Goal: Find specific page/section: Locate a particular part of the current website

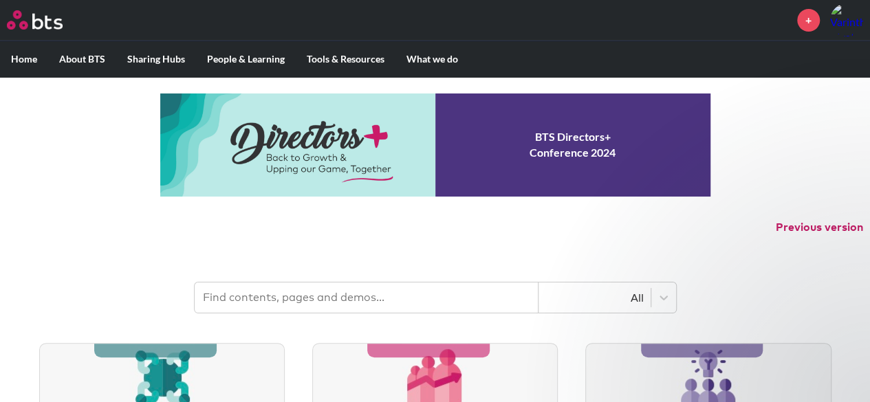
click at [241, 296] on input "text" at bounding box center [367, 298] width 344 height 30
type input "Cement"
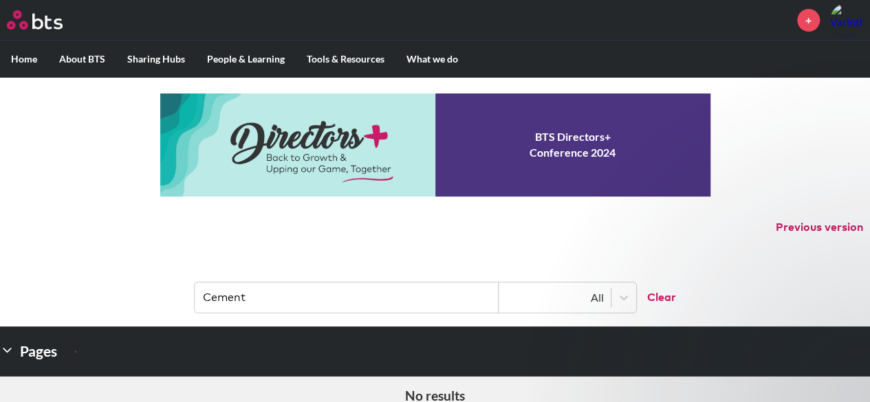
click at [380, 268] on header "Cement All Clear" at bounding box center [435, 290] width 870 height 71
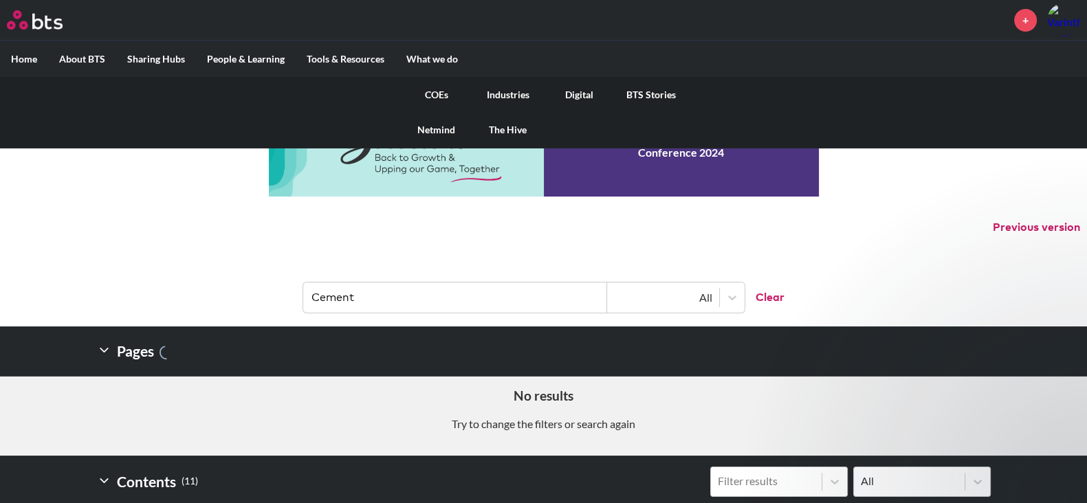
click at [667, 94] on link "BTS Stories" at bounding box center [650, 95] width 71 height 36
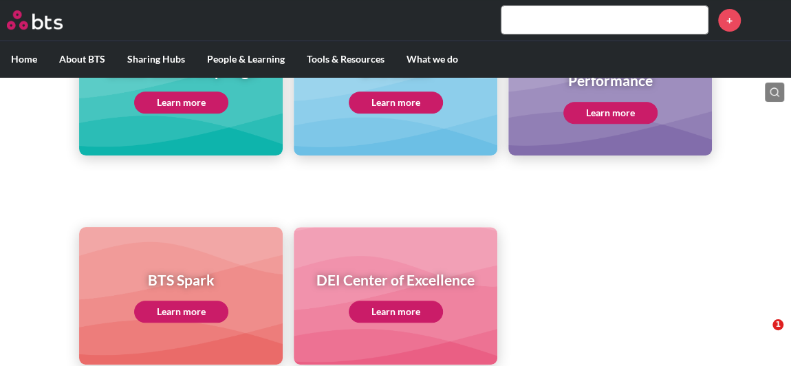
scroll to position [187, 0]
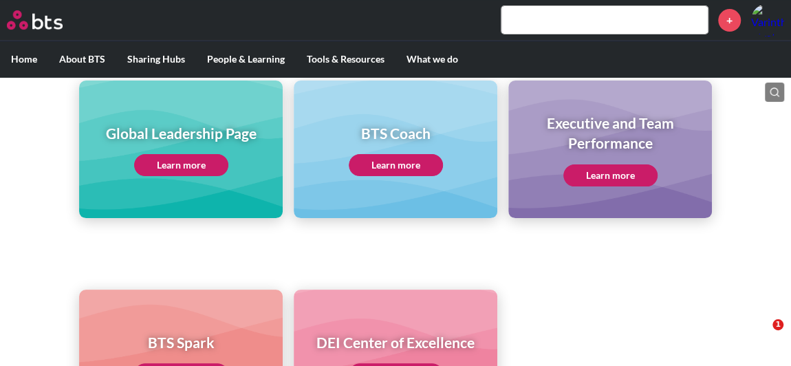
click at [164, 161] on link "Learn more" at bounding box center [181, 165] width 94 height 22
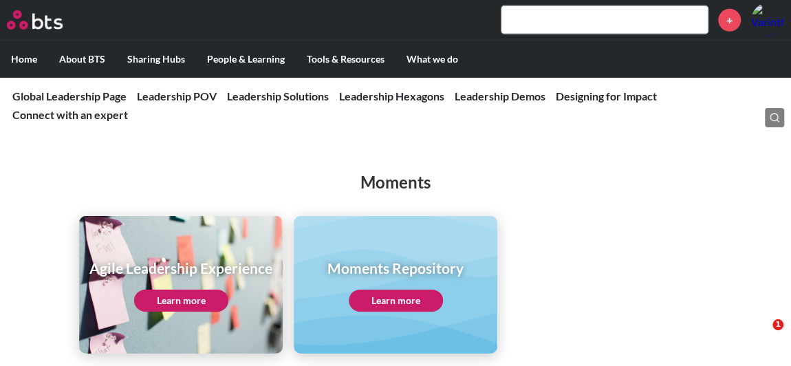
scroll to position [2062, 0]
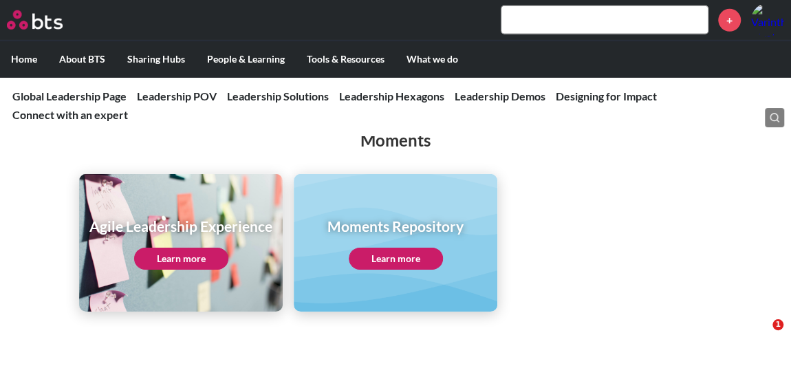
click at [189, 247] on link "Learn more" at bounding box center [181, 258] width 94 height 22
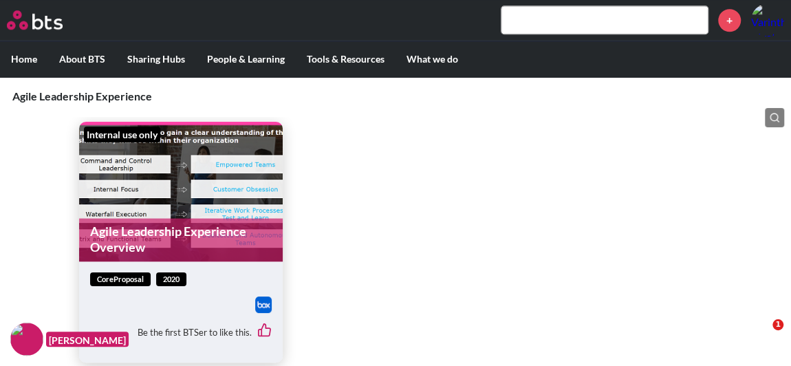
scroll to position [687, 0]
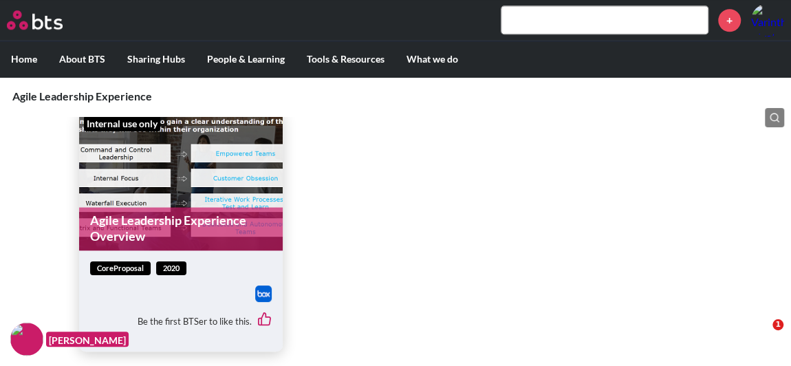
click at [160, 190] on figure "Internal use only Agile Leadership Experience Overview" at bounding box center [180, 181] width 203 height 140
click at [120, 267] on span "coreProposal" at bounding box center [120, 268] width 60 height 14
click at [152, 216] on link "Agile Leadership Experience Overview" at bounding box center [180, 228] width 203 height 43
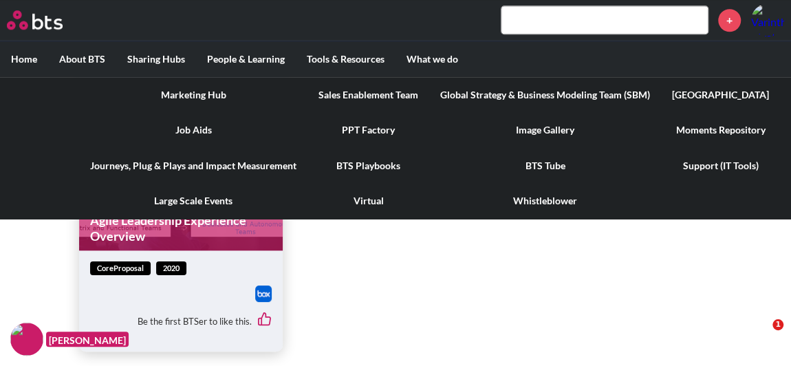
click at [363, 128] on link "PPT Factory" at bounding box center [368, 130] width 122 height 36
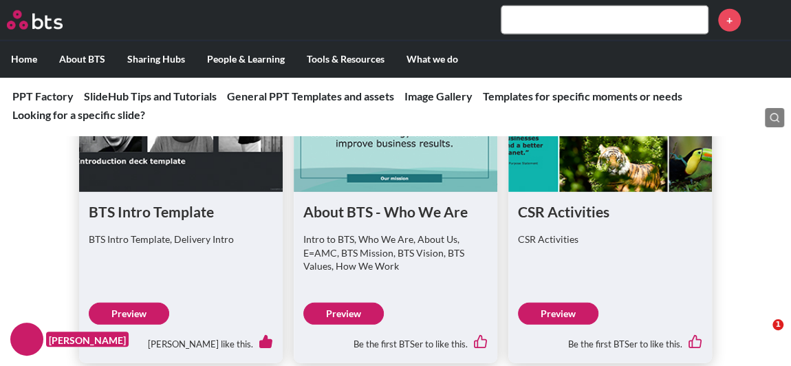
scroll to position [1875, 0]
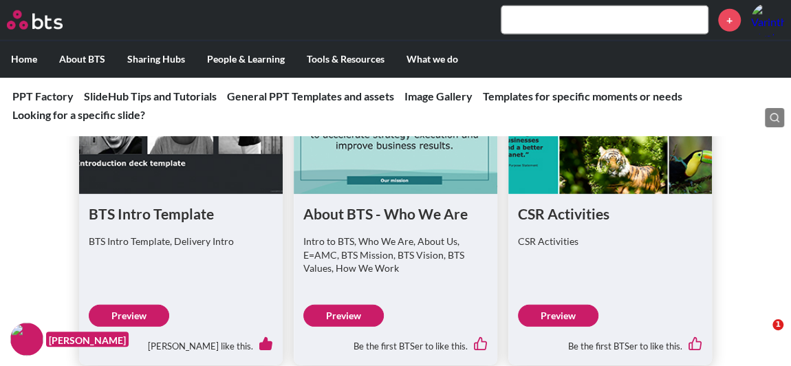
click at [148, 313] on link "Preview" at bounding box center [129, 316] width 80 height 22
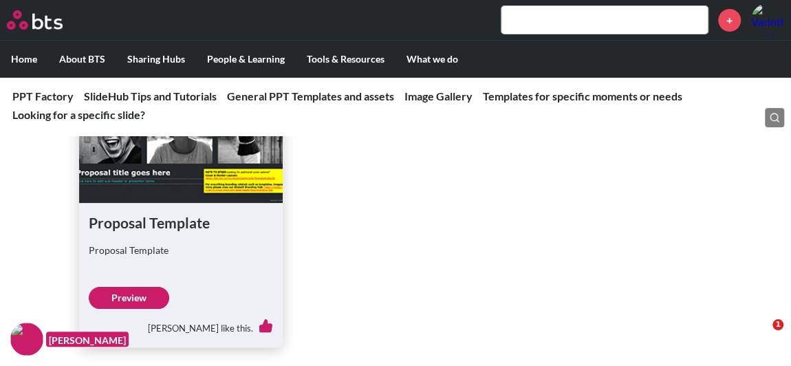
scroll to position [2562, 0]
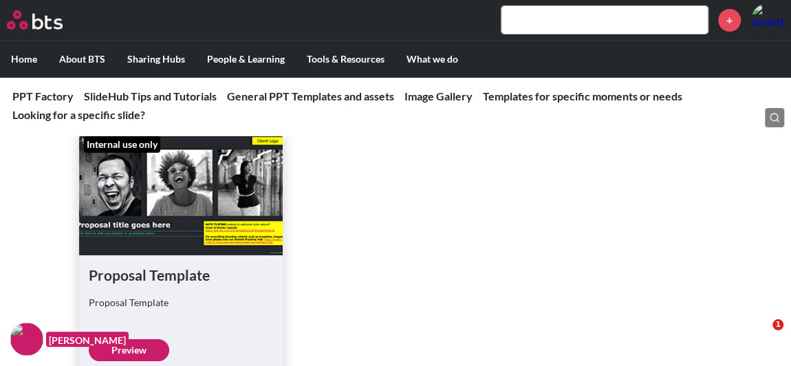
click at [560, 23] on input "text" at bounding box center [604, 19] width 206 height 27
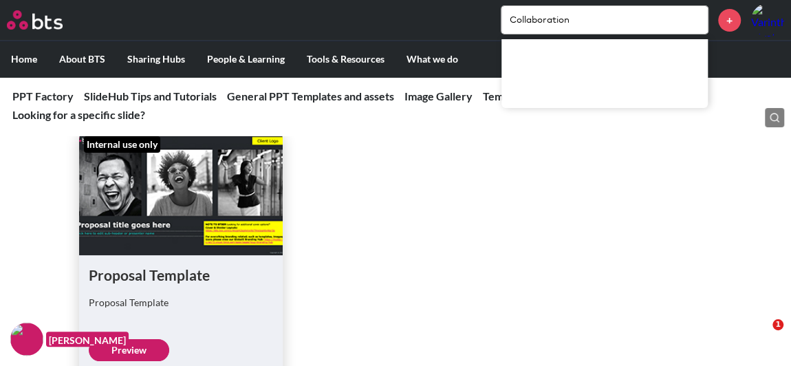
type input "Collaboration"
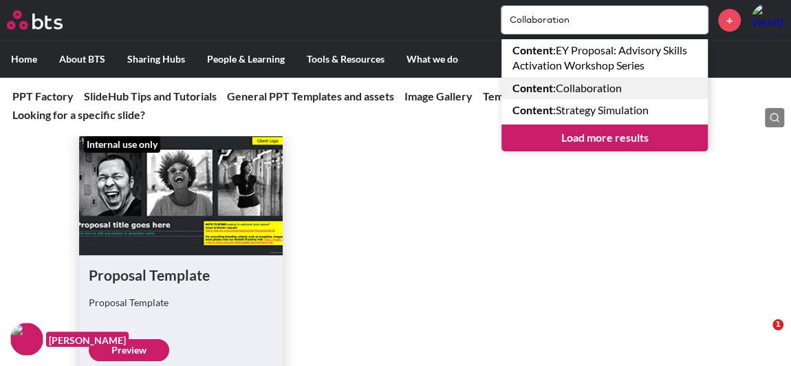
click at [604, 90] on link "Content : Collaboration" at bounding box center [604, 88] width 206 height 22
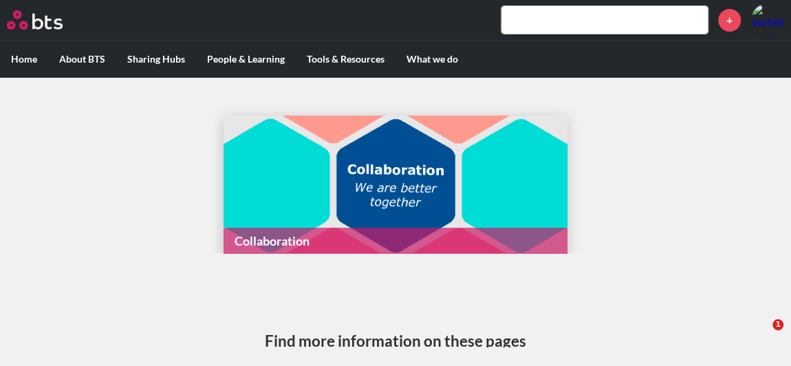
scroll to position [7, 0]
